Goal: Task Accomplishment & Management: Use online tool/utility

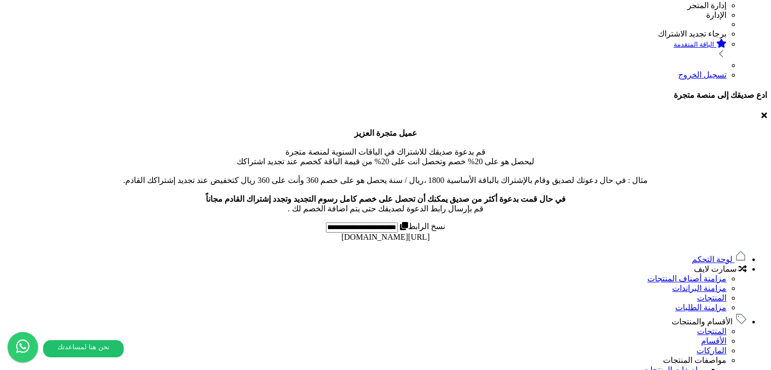
scroll to position [254, 0]
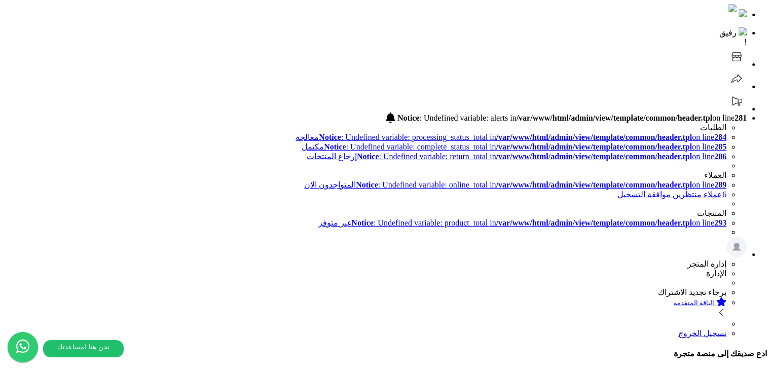
scroll to position [0, 0]
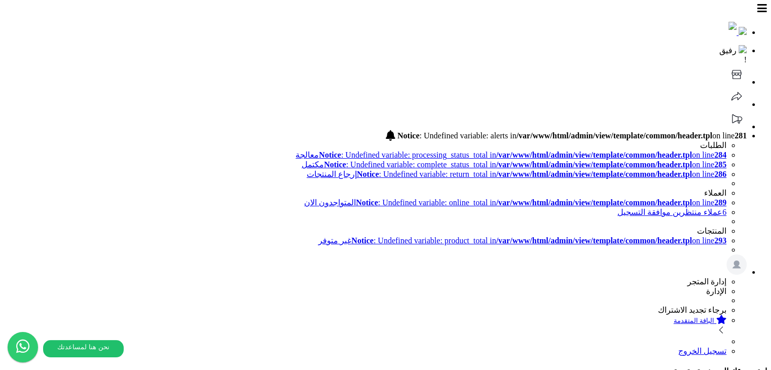
select select "*********"
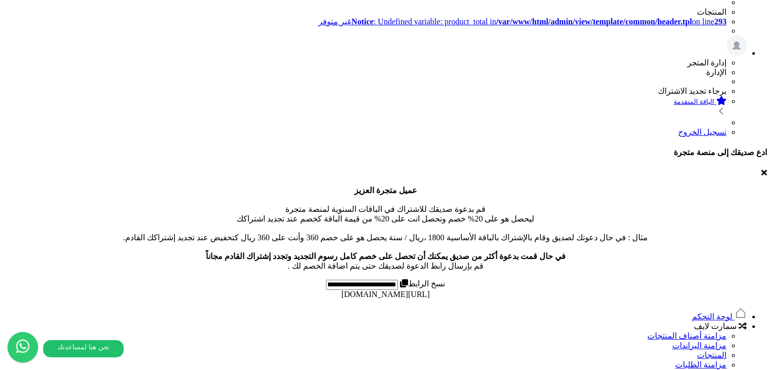
scroll to position [152, 0]
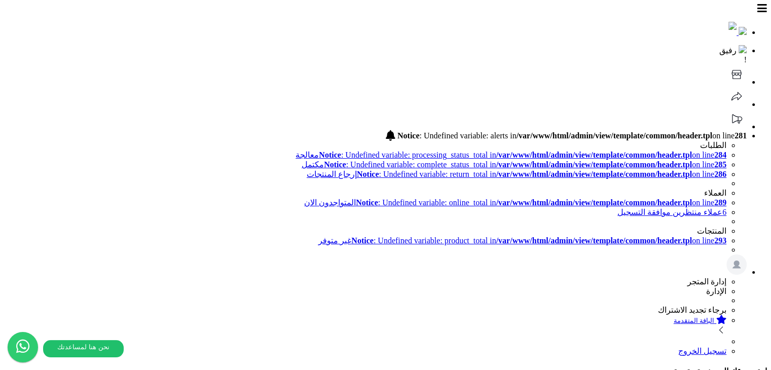
select select "*********"
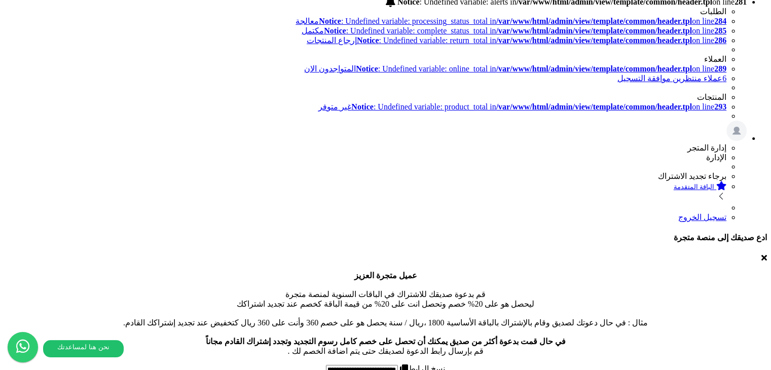
scroll to position [152, 0]
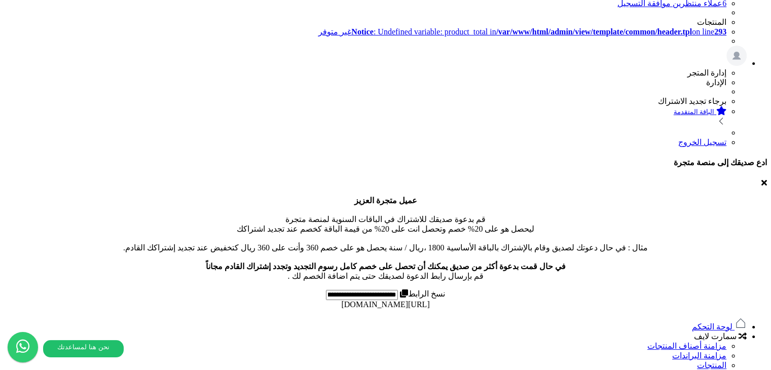
scroll to position [203, 0]
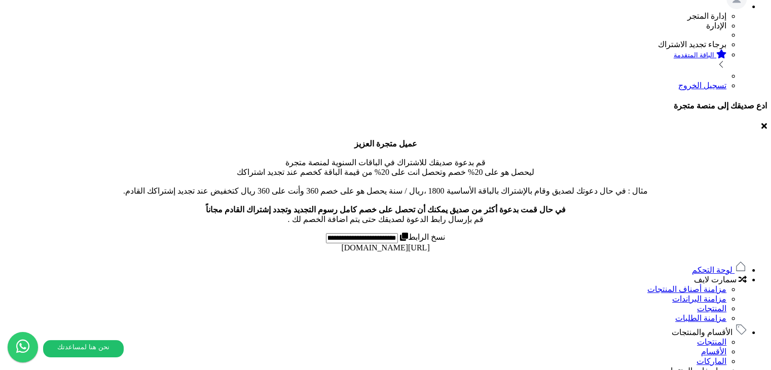
scroll to position [254, 0]
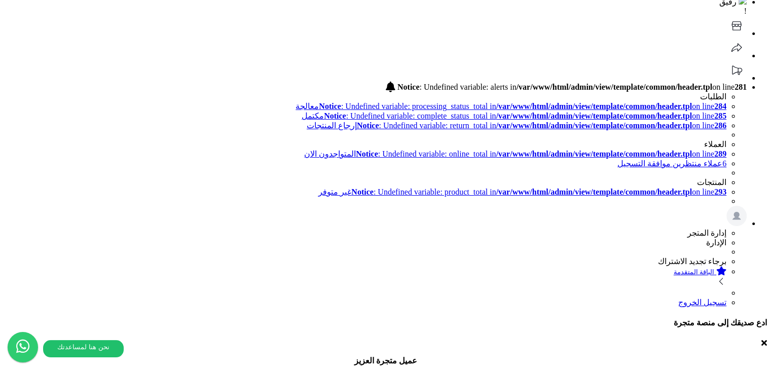
scroll to position [0, 0]
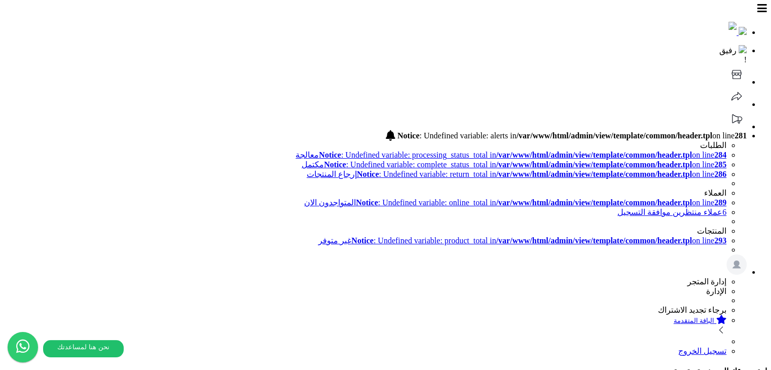
copy div "text_sync_queued_erp_to_oc"
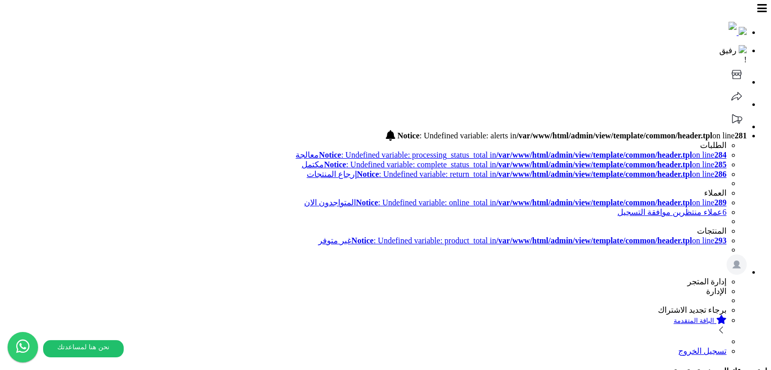
copy div "text_sync_queued_erp_to_oc"
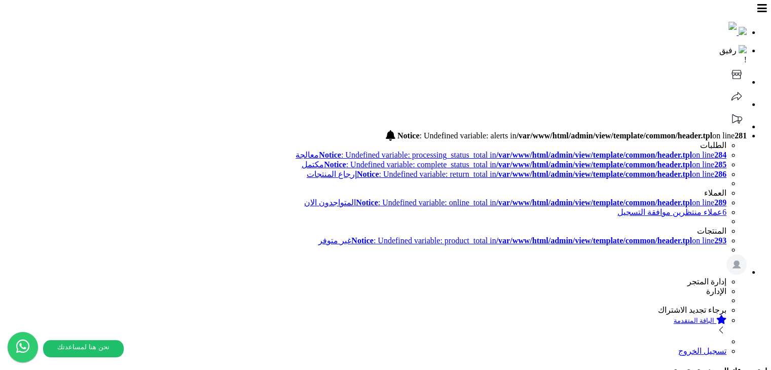
drag, startPoint x: 612, startPoint y: 187, endPoint x: 555, endPoint y: 189, distance: 57.3
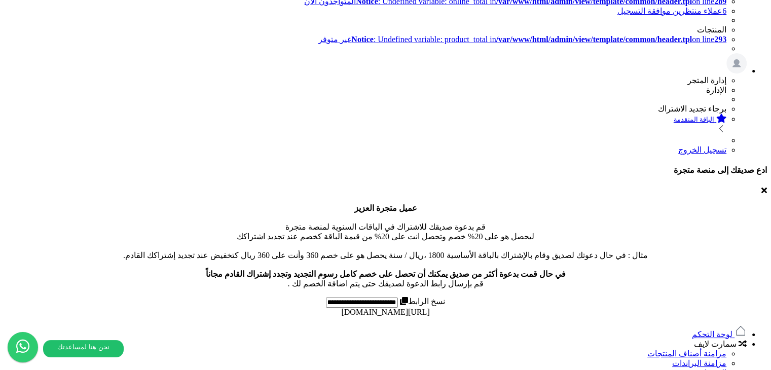
scroll to position [203, 0]
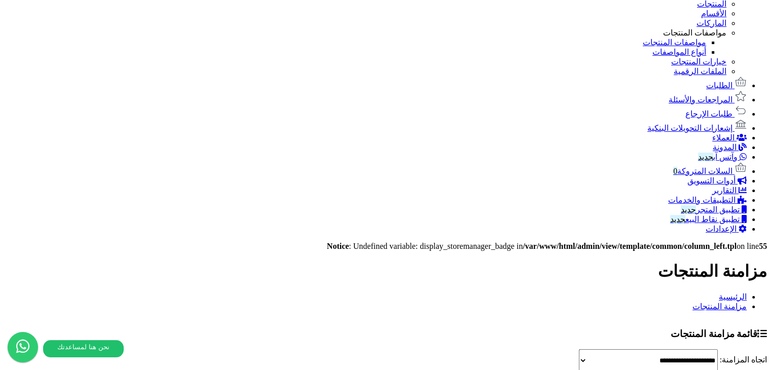
scroll to position [687, 0]
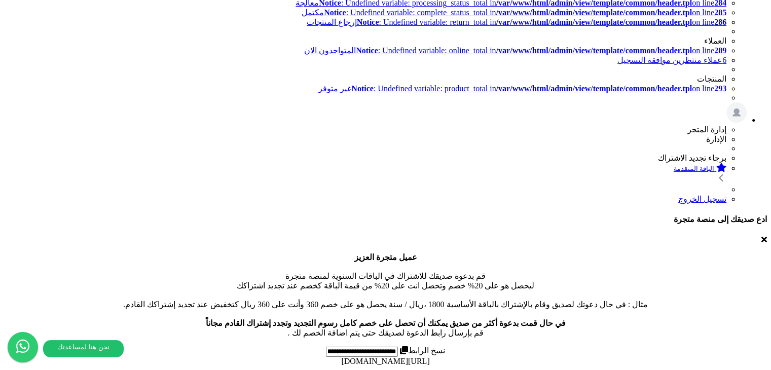
scroll to position [0, 0]
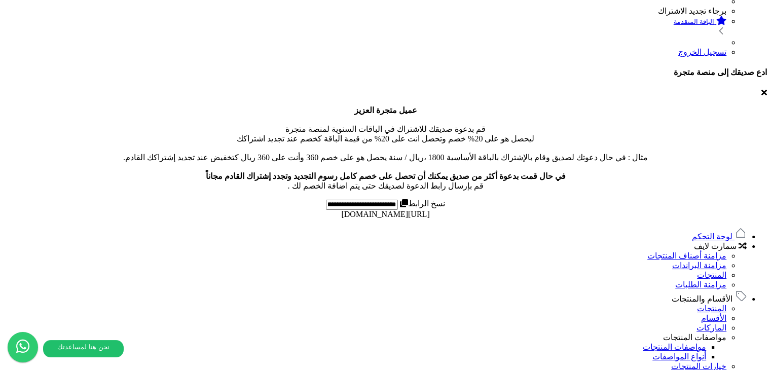
scroll to position [245, 0]
